Goal: Navigation & Orientation: Find specific page/section

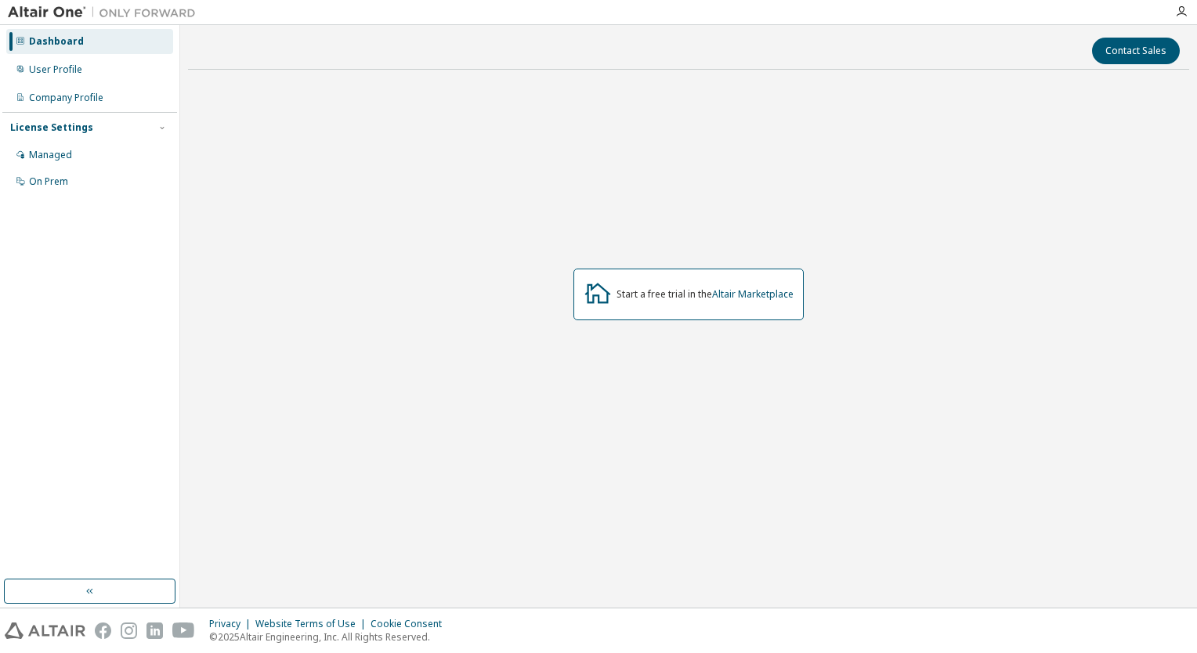
click at [686, 285] on div "Start a free trial in the Altair Marketplace" at bounding box center [688, 295] width 230 height 52
click at [725, 301] on div "Start a free trial in the Altair Marketplace" at bounding box center [688, 295] width 230 height 52
drag, startPoint x: 666, startPoint y: 285, endPoint x: 640, endPoint y: 298, distance: 29.1
click at [640, 298] on div "Start a free trial in the Altair Marketplace" at bounding box center [688, 295] width 230 height 52
drag, startPoint x: 640, startPoint y: 298, endPoint x: 597, endPoint y: 299, distance: 43.1
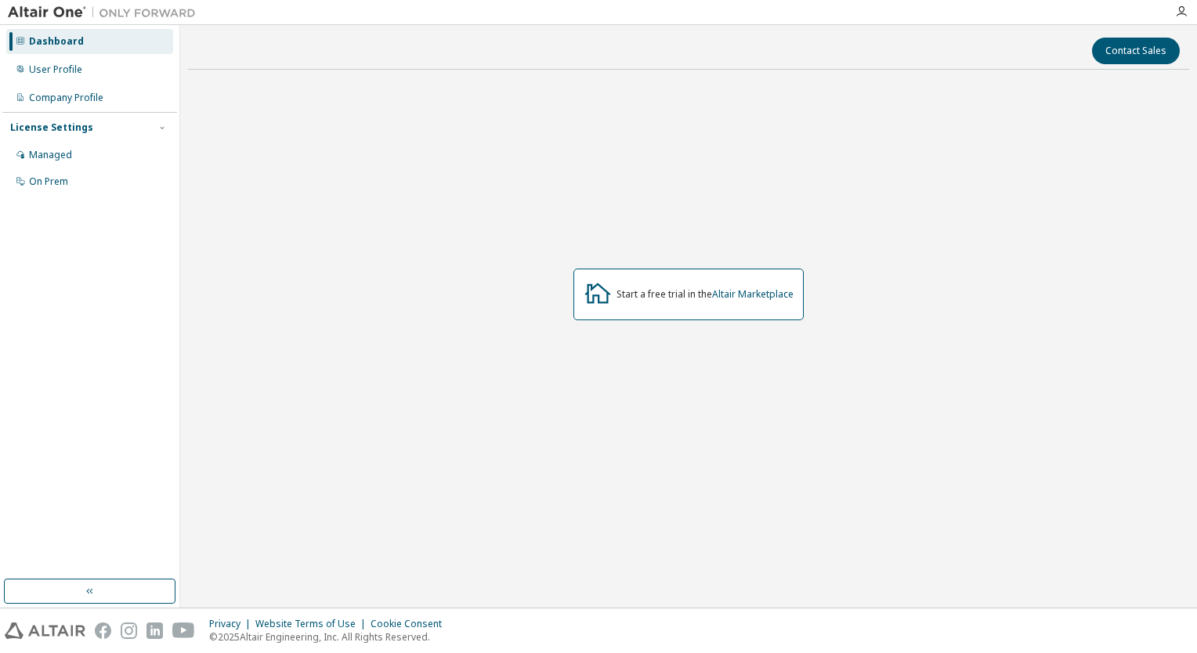
click at [597, 299] on icon at bounding box center [598, 293] width 28 height 28
